Goal: Information Seeking & Learning: Learn about a topic

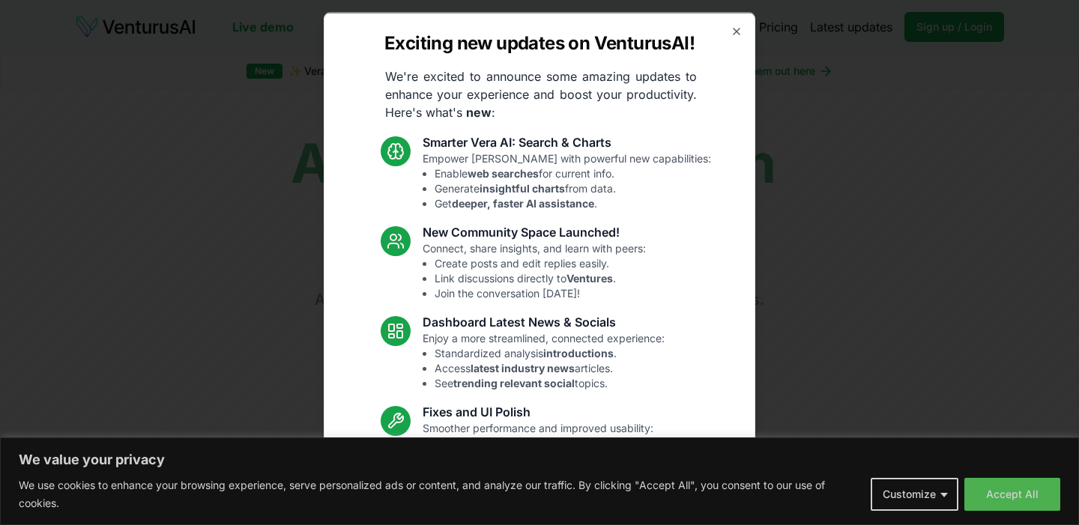
click at [755, 20] on div "Exciting new updates on VenturusAI! We're excited to announce some amazing upda…" at bounding box center [540, 262] width 432 height 501
click at [741, 31] on icon "button" at bounding box center [737, 31] width 12 height 12
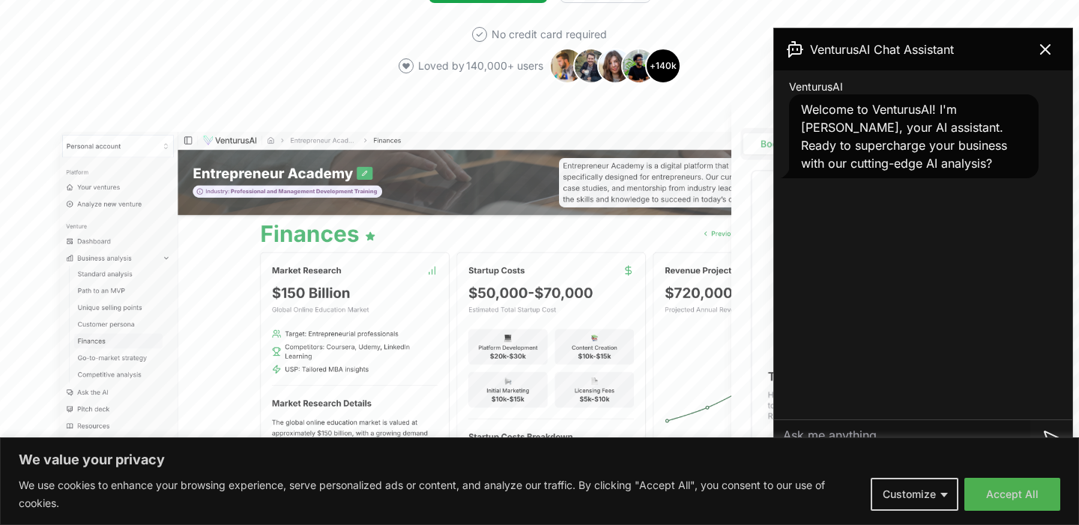
scroll to position [380, 0]
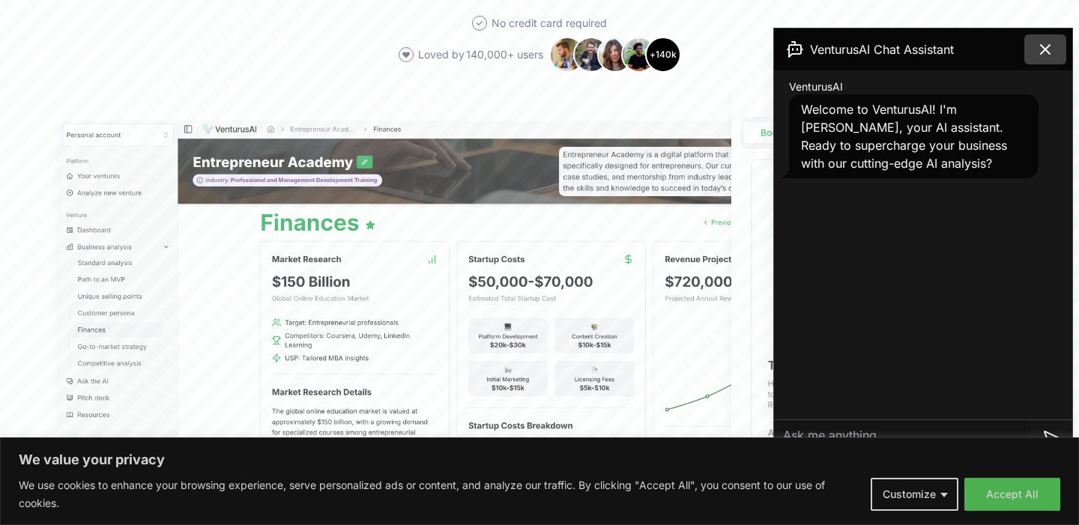
click at [1049, 51] on icon at bounding box center [1046, 49] width 18 height 18
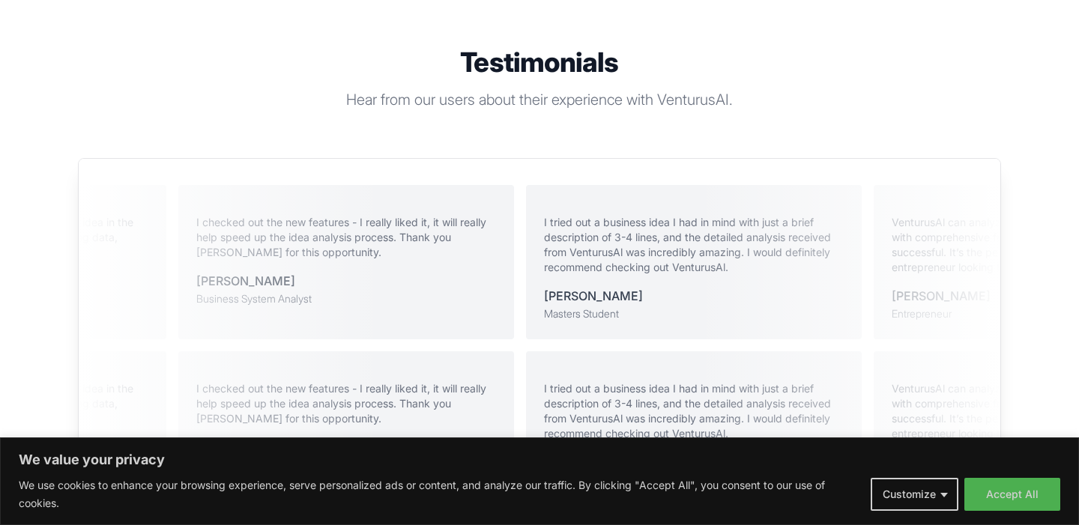
scroll to position [2993, 0]
click at [549, 91] on p "Hear from our users about their experience with VenturusAI." at bounding box center [540, 101] width 576 height 21
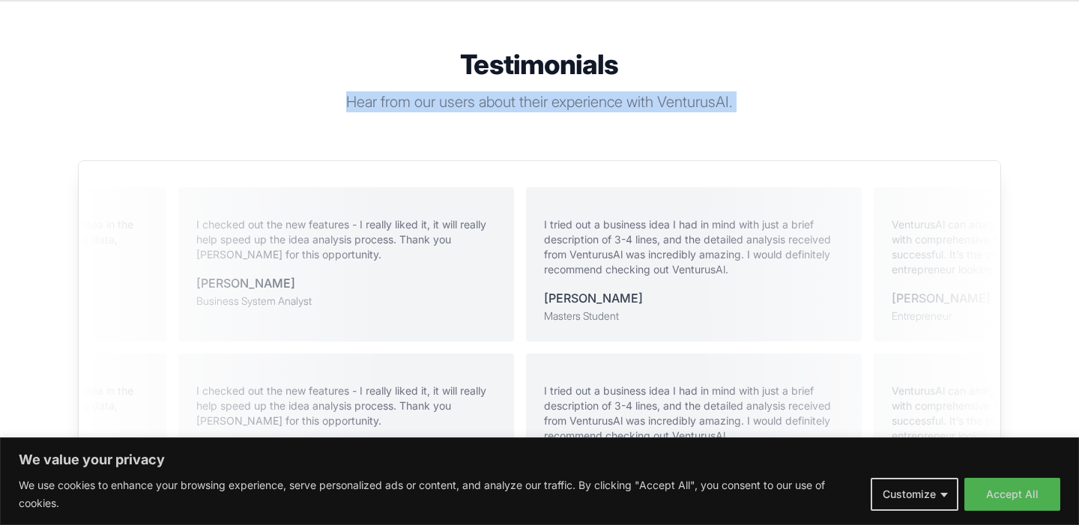
click at [549, 91] on p "Hear from our users about their experience with VenturusAI." at bounding box center [540, 101] width 576 height 21
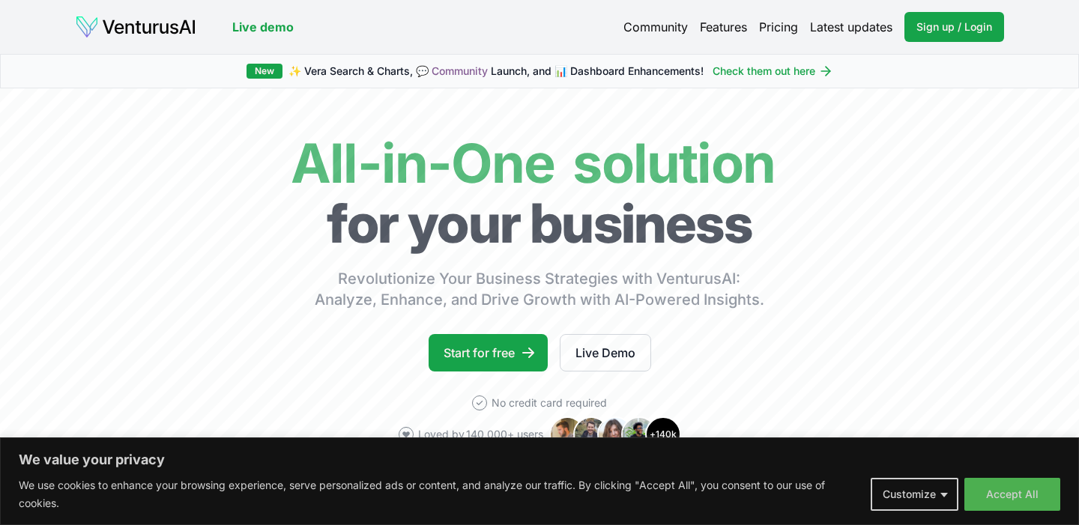
scroll to position [0, 0]
click at [766, 22] on link "Pricing" at bounding box center [778, 27] width 39 height 18
